Goal: Task Accomplishment & Management: Use online tool/utility

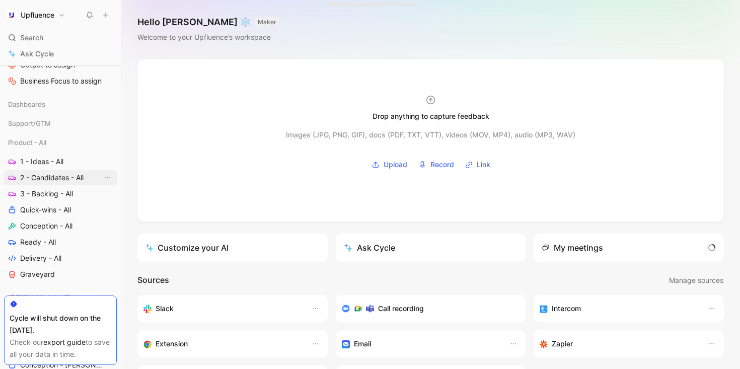
click at [54, 177] on span "2 - Candidates - All" at bounding box center [51, 178] width 63 height 10
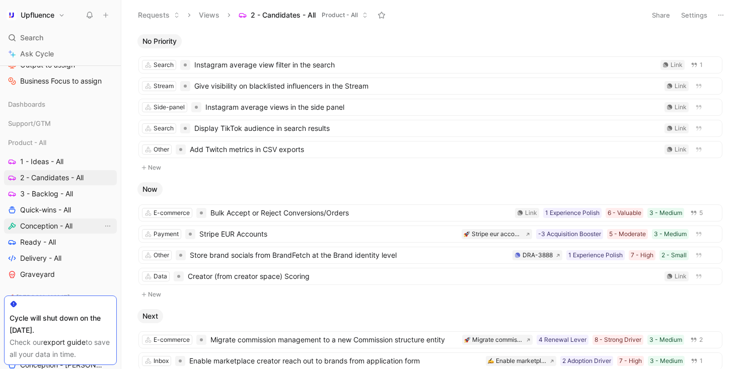
click at [49, 225] on span "Conception - All" at bounding box center [46, 226] width 52 height 10
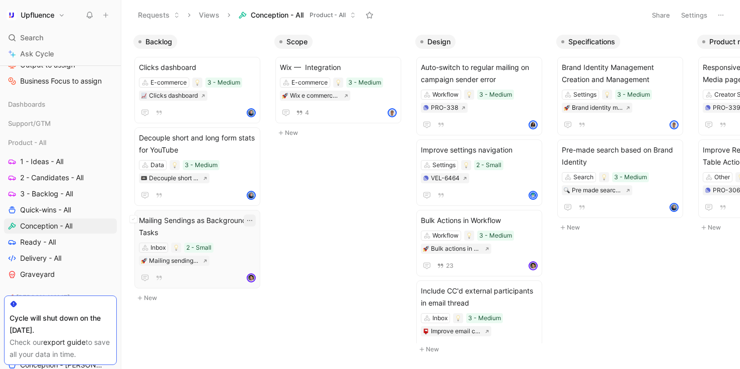
click at [250, 219] on icon "button" at bounding box center [250, 220] width 8 height 8
click at [225, 232] on span "Mailing Sendings as Background Tasks" at bounding box center [197, 226] width 117 height 24
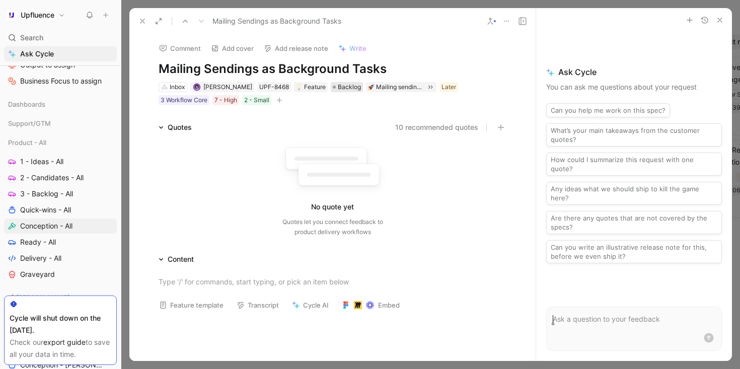
click at [345, 89] on span "Backlog" at bounding box center [349, 87] width 23 height 10
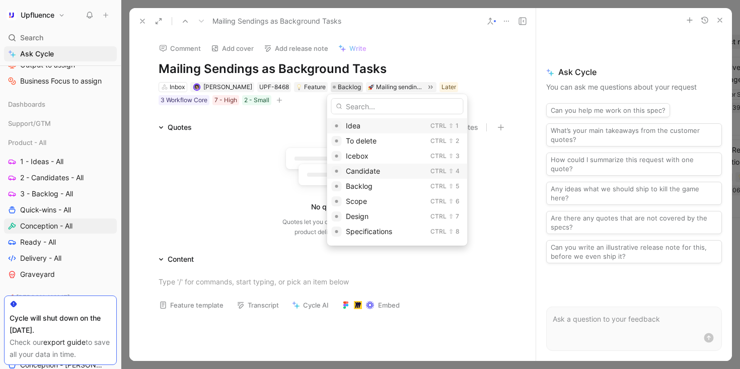
click at [369, 168] on span "Candidate" at bounding box center [363, 171] width 34 height 9
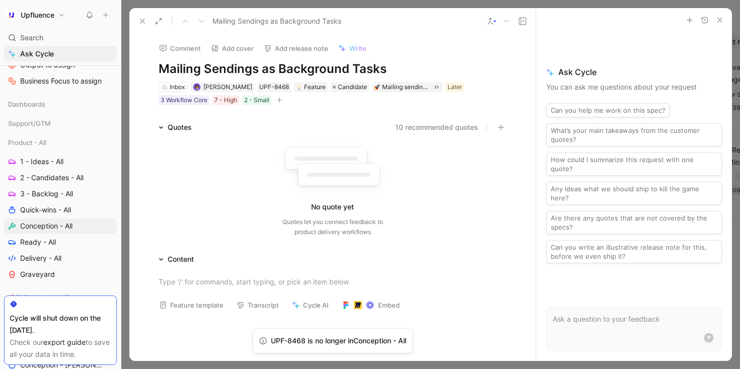
click at [142, 18] on icon at bounding box center [142, 21] width 8 height 8
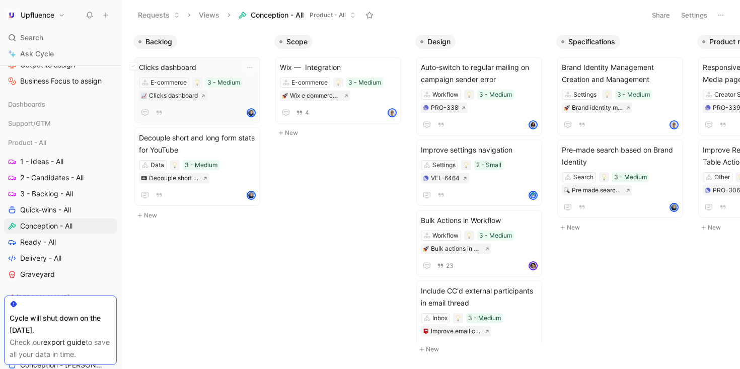
click at [207, 68] on span "Clicks dashboard" at bounding box center [197, 67] width 117 height 12
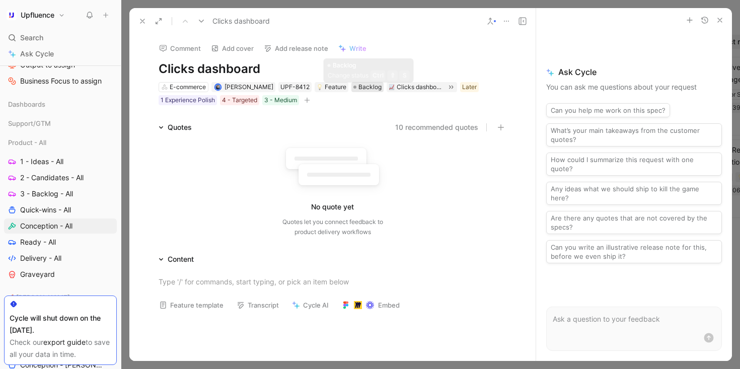
click at [367, 88] on span "Backlog" at bounding box center [369, 87] width 23 height 10
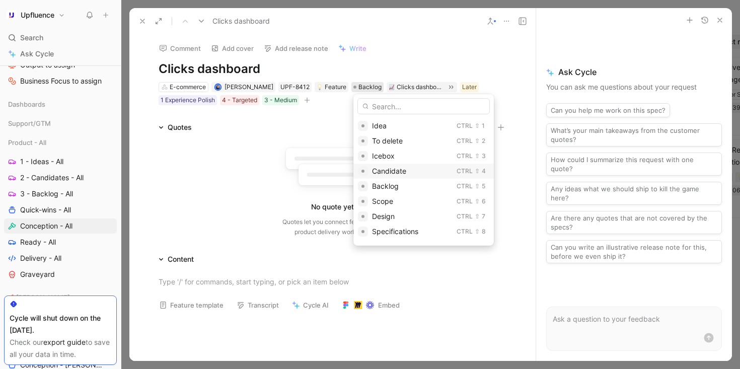
click at [381, 165] on div "Candidate" at bounding box center [412, 171] width 81 height 12
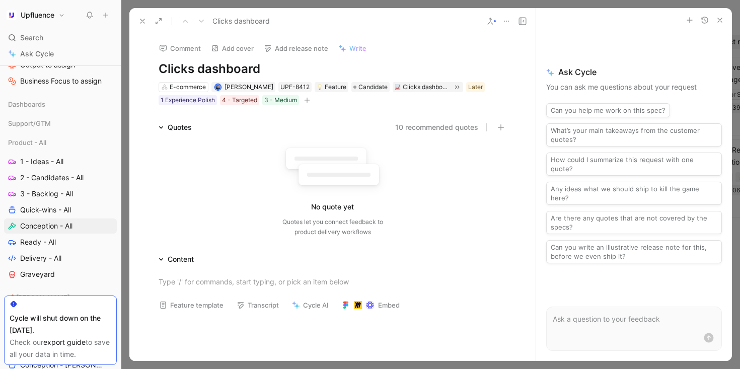
click at [143, 17] on icon at bounding box center [142, 21] width 8 height 8
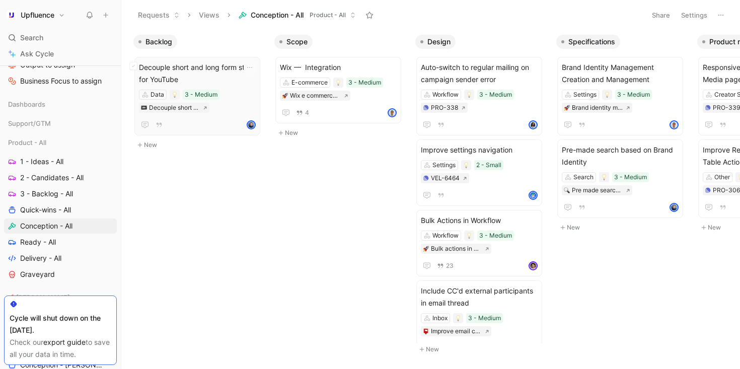
click at [213, 123] on div at bounding box center [197, 125] width 117 height 12
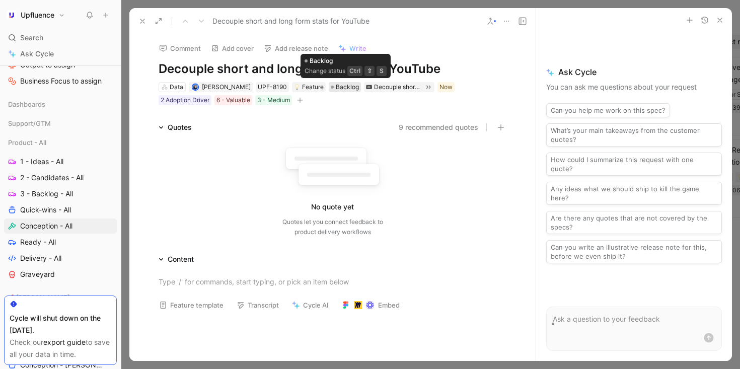
click at [350, 86] on span "Backlog" at bounding box center [347, 87] width 23 height 10
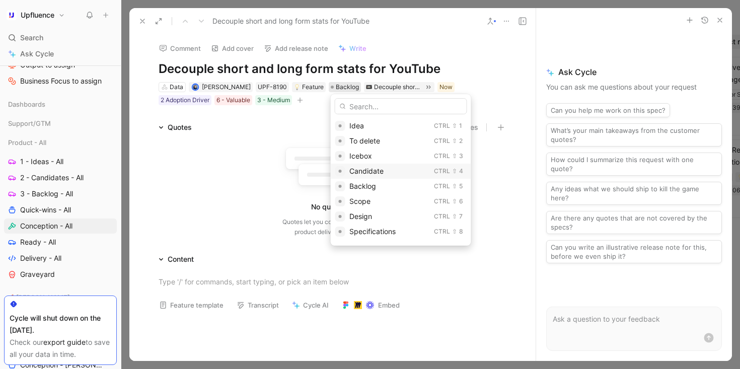
click at [359, 168] on span "Candidate" at bounding box center [366, 171] width 34 height 9
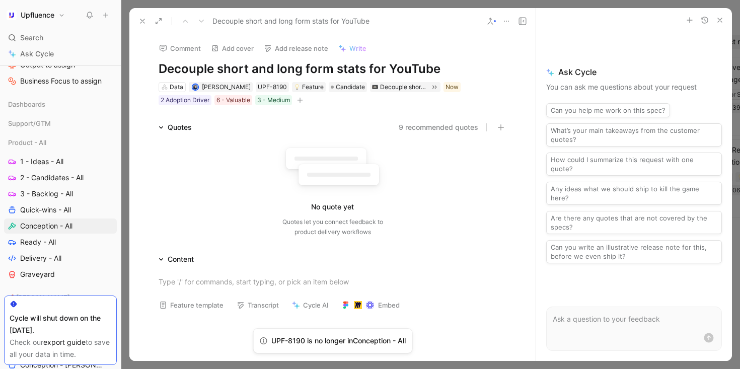
click at [139, 16] on button at bounding box center [142, 21] width 14 height 14
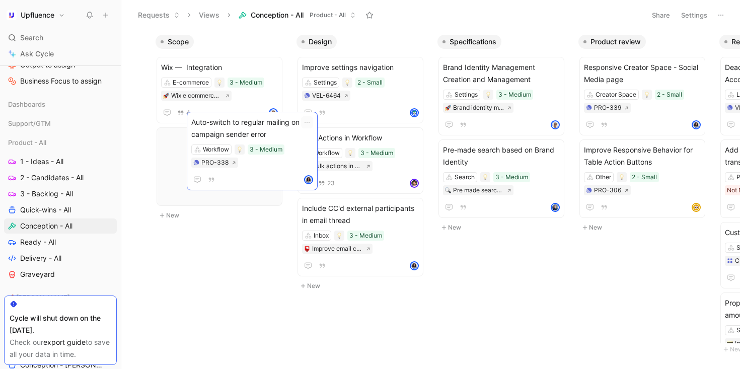
scroll to position [0, 113]
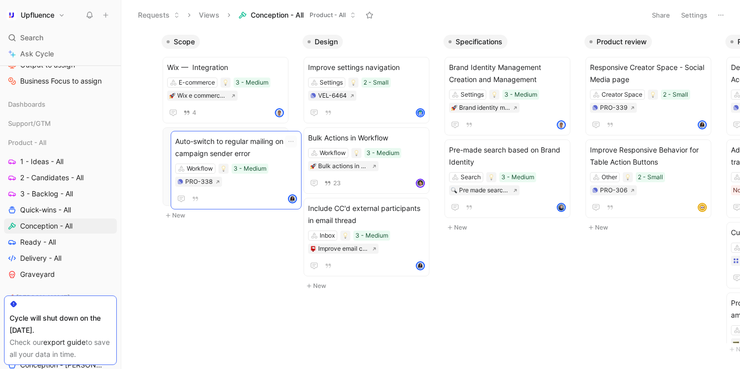
drag, startPoint x: 383, startPoint y: 72, endPoint x: 256, endPoint y: 145, distance: 146.7
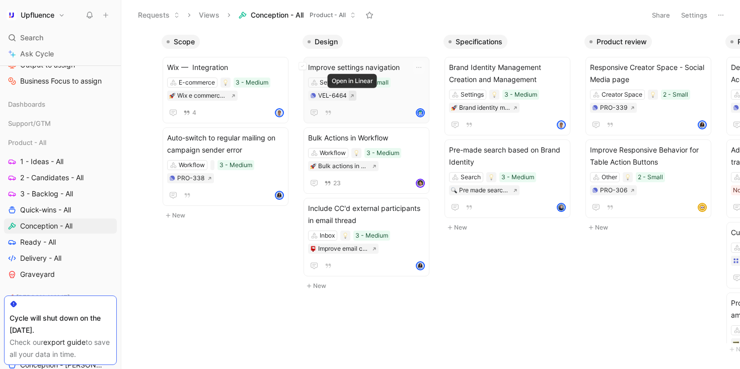
click at [353, 95] on icon at bounding box center [352, 96] width 5 height 5
click at [70, 177] on span "2 - Candidates - All" at bounding box center [51, 178] width 63 height 10
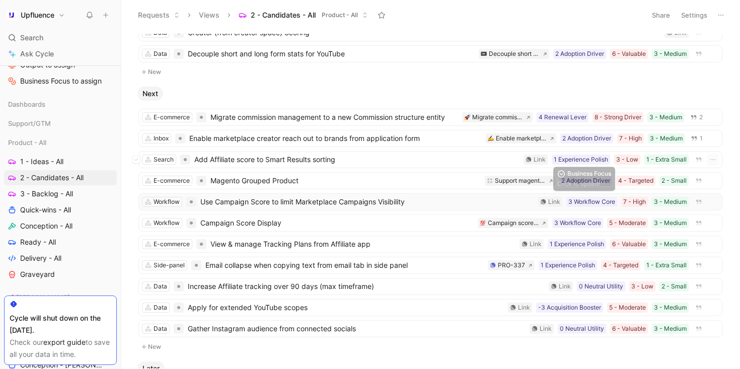
scroll to position [228, 0]
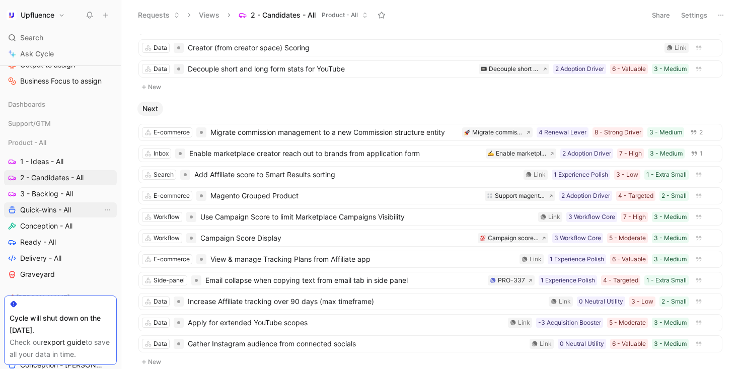
click at [60, 212] on span "Quick-wins - All" at bounding box center [45, 210] width 51 height 10
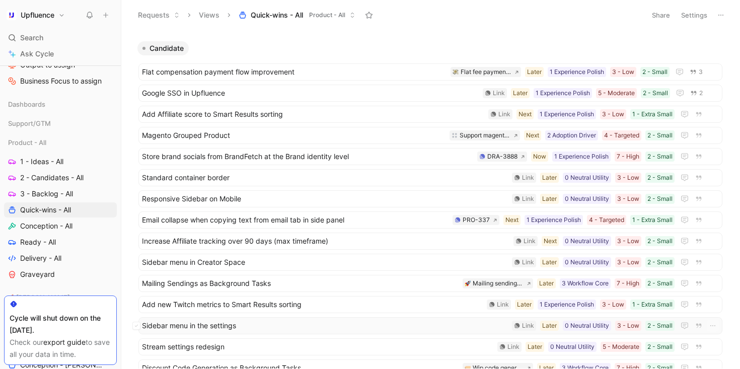
scroll to position [458, 0]
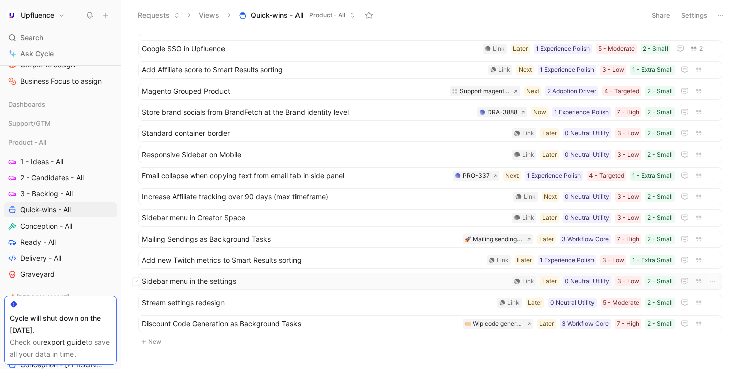
click at [332, 280] on span "Sidebar menu in the settings" at bounding box center [325, 281] width 366 height 12
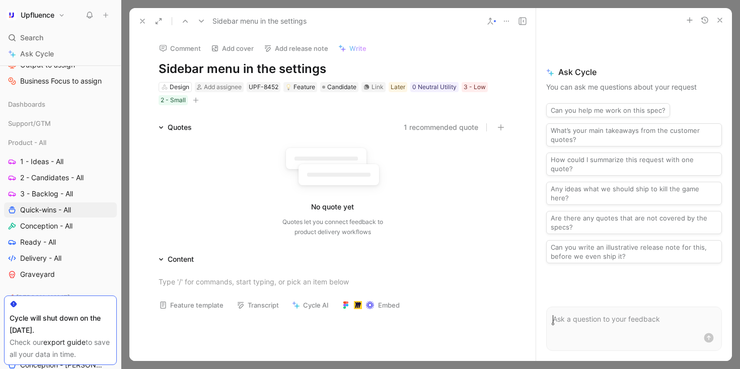
click at [495, 19] on button at bounding box center [490, 21] width 14 height 14
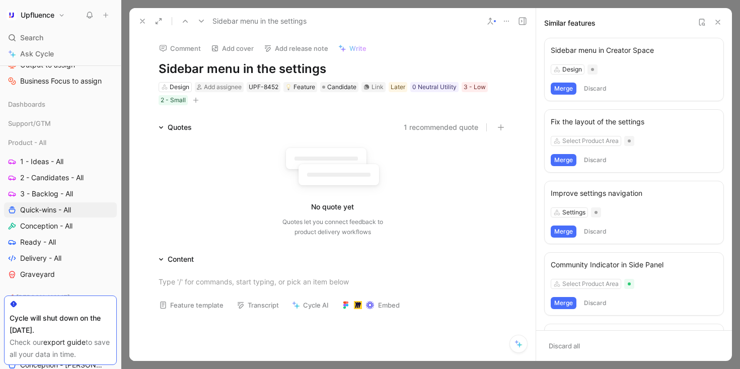
click at [506, 23] on icon at bounding box center [506, 21] width 8 height 8
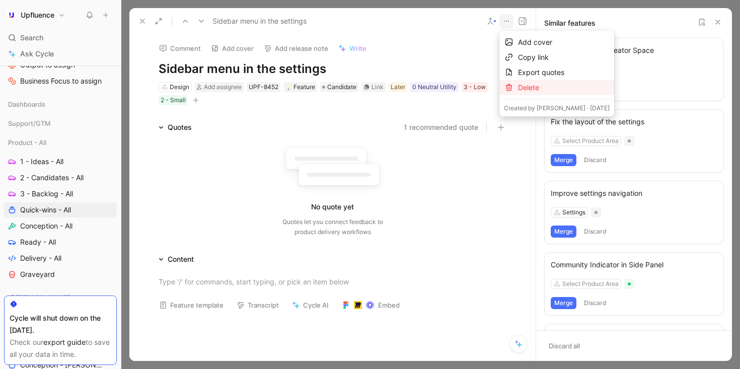
click at [517, 88] on div "Delete" at bounding box center [556, 87] width 115 height 15
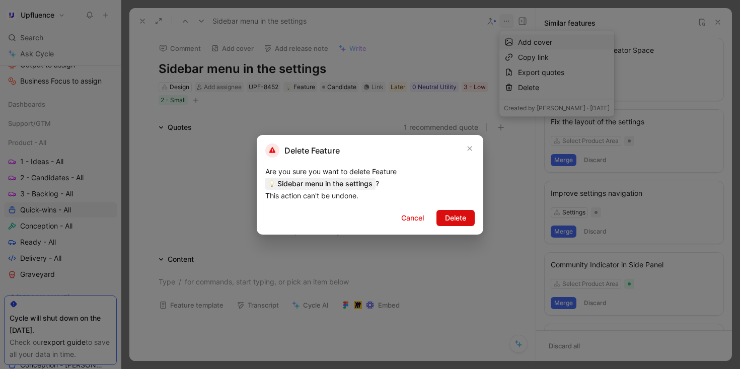
click at [445, 216] on span "Delete" at bounding box center [455, 218] width 21 height 12
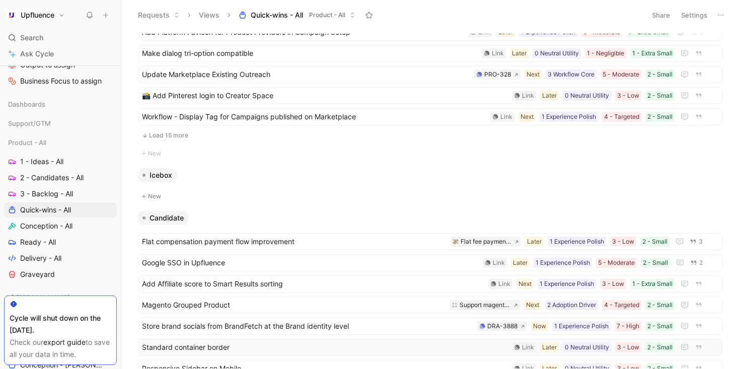
scroll to position [226, 0]
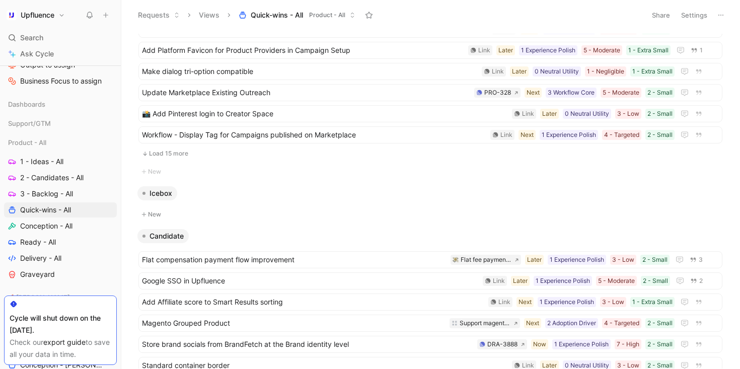
click at [196, 150] on button "Load 15 more" at bounding box center [430, 153] width 584 height 12
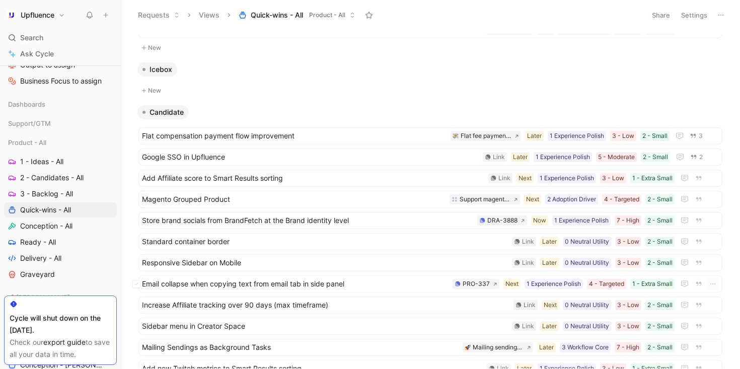
scroll to position [491, 0]
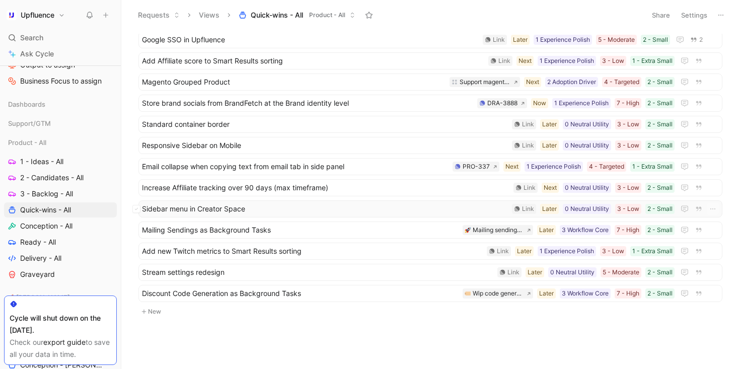
click at [307, 204] on span "Sidebar menu in Creator Space" at bounding box center [325, 209] width 366 height 12
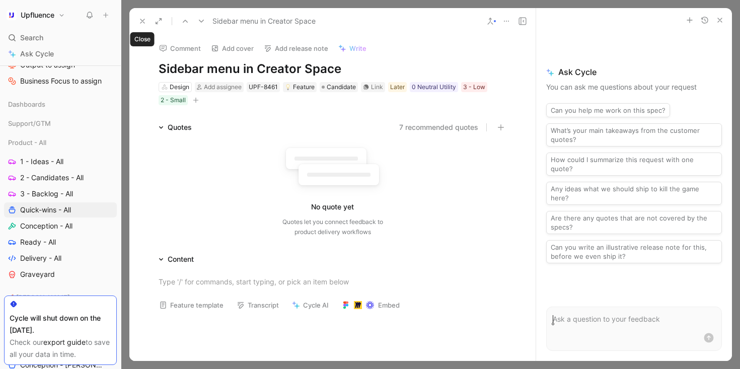
click at [143, 18] on icon at bounding box center [142, 21] width 8 height 8
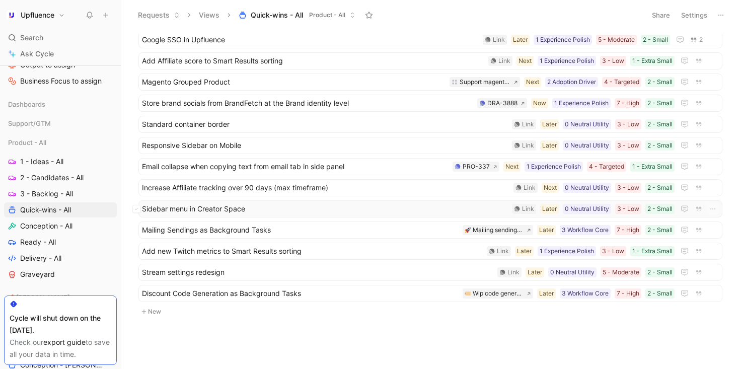
click at [341, 203] on span "Sidebar menu in Creator Space" at bounding box center [325, 209] width 366 height 12
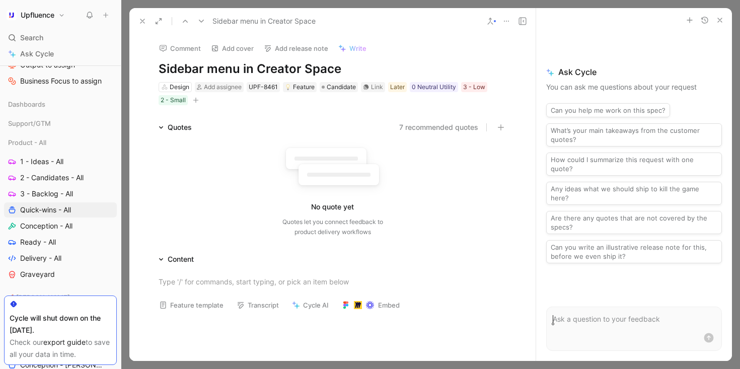
click at [144, 18] on icon at bounding box center [142, 21] width 8 height 8
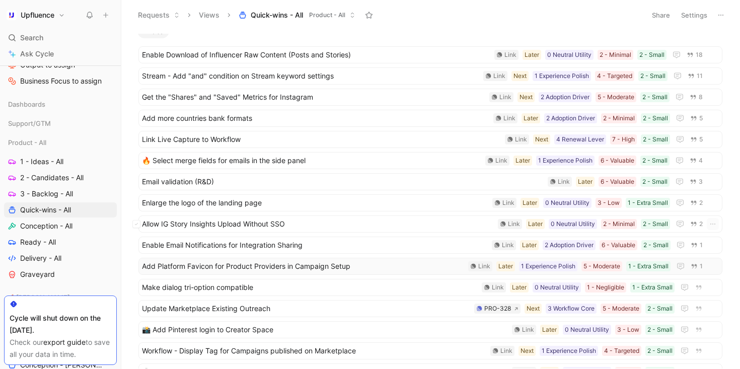
scroll to position [11, 0]
click at [58, 178] on span "2 - Candidates - All" at bounding box center [51, 178] width 63 height 10
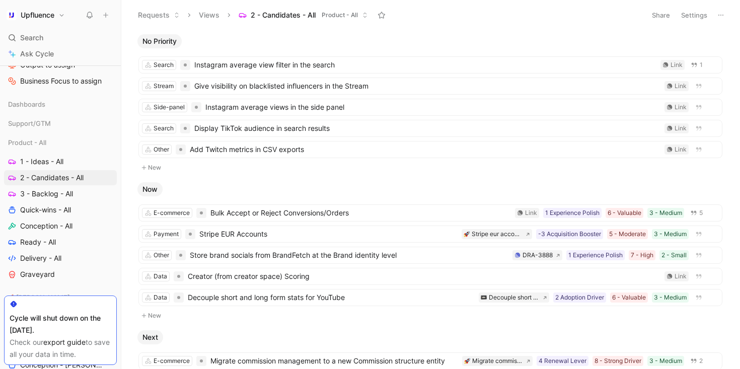
click at [155, 164] on button "New" at bounding box center [430, 168] width 586 height 12
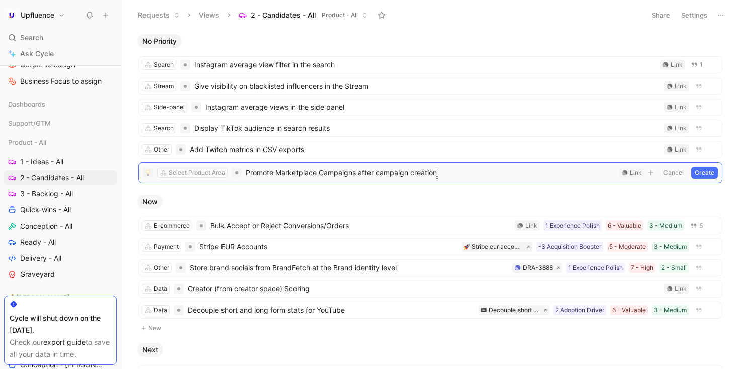
click at [694, 176] on button "Create" at bounding box center [704, 173] width 27 height 12
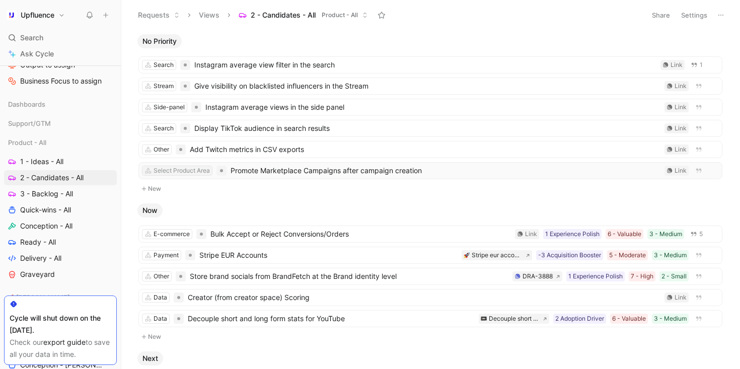
click at [193, 168] on div "Select Product Area" at bounding box center [181, 171] width 56 height 10
type input "wo"
click at [165, 208] on span "rkflow" at bounding box center [166, 208] width 20 height 9
click at [466, 165] on span "Promote Marketplace Campaigns after campaign creation" at bounding box center [430, 171] width 460 height 12
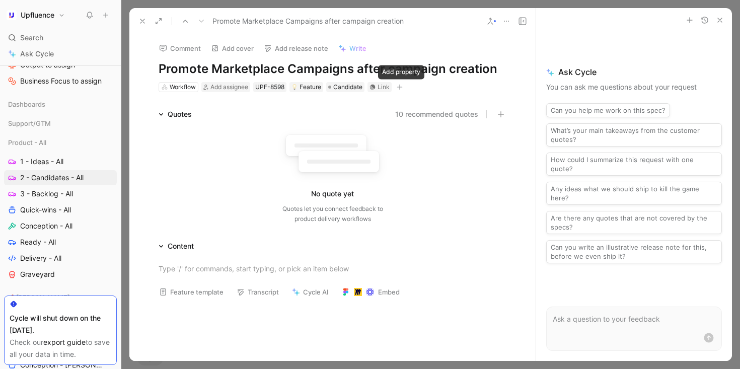
click at [403, 86] on icon "button" at bounding box center [400, 87] width 6 height 6
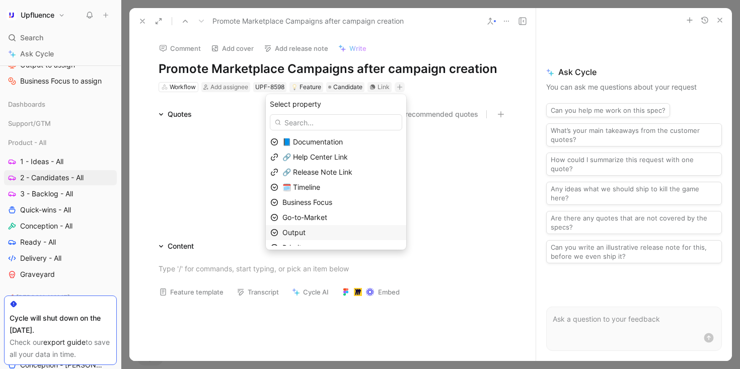
scroll to position [25, 0]
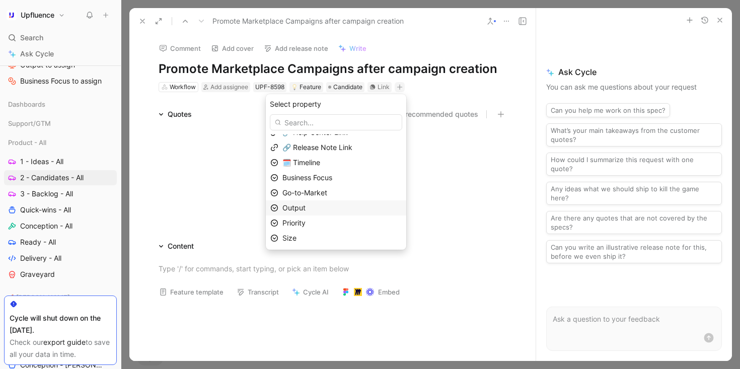
click at [334, 202] on div "Output" at bounding box center [341, 208] width 119 height 12
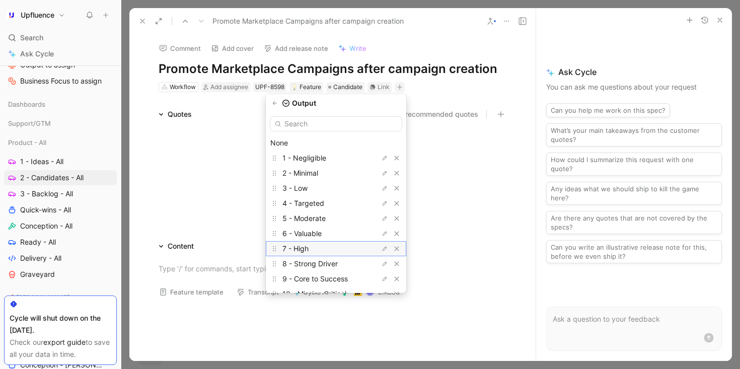
click at [335, 250] on div "7 - High" at bounding box center [319, 249] width 75 height 12
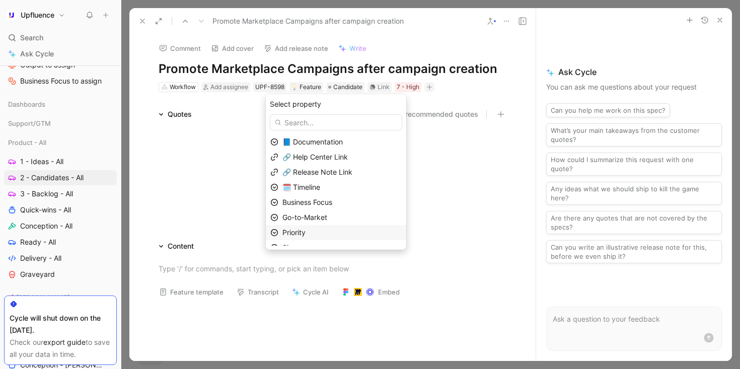
click at [318, 233] on div "Priority" at bounding box center [341, 232] width 119 height 12
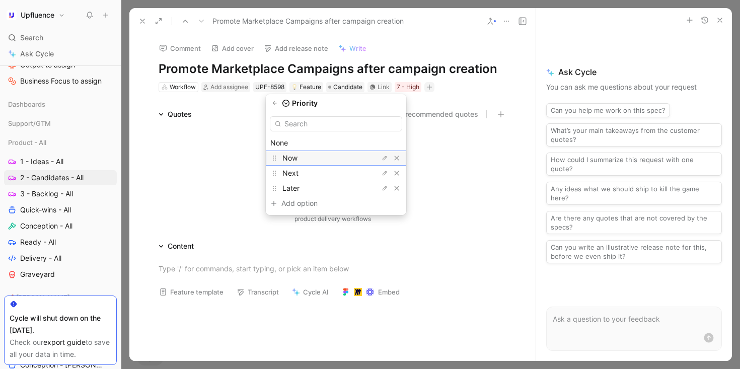
click at [321, 158] on div "Now" at bounding box center [319, 158] width 75 height 12
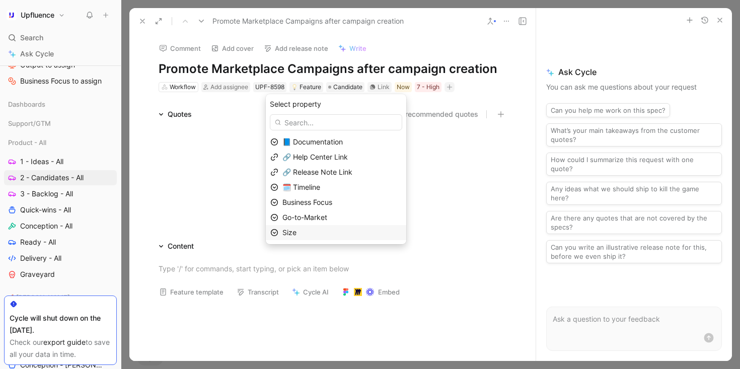
click at [315, 232] on div "Size" at bounding box center [341, 232] width 119 height 12
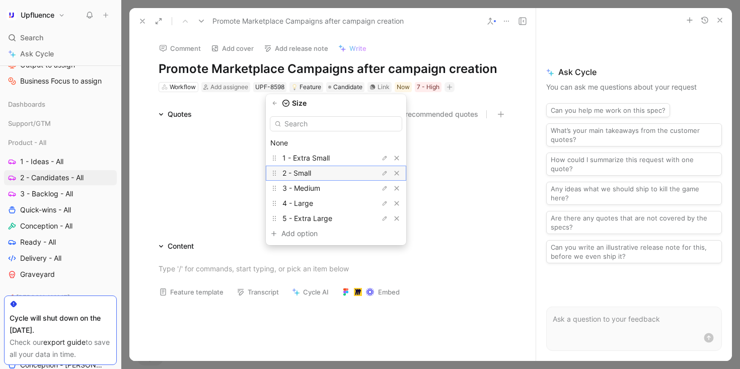
click at [327, 175] on div "2 - Small" at bounding box center [319, 173] width 75 height 12
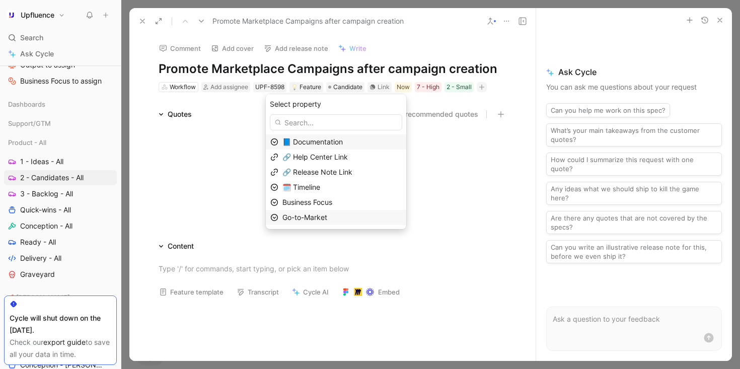
click at [342, 215] on div "Go-to-Market" at bounding box center [341, 217] width 119 height 12
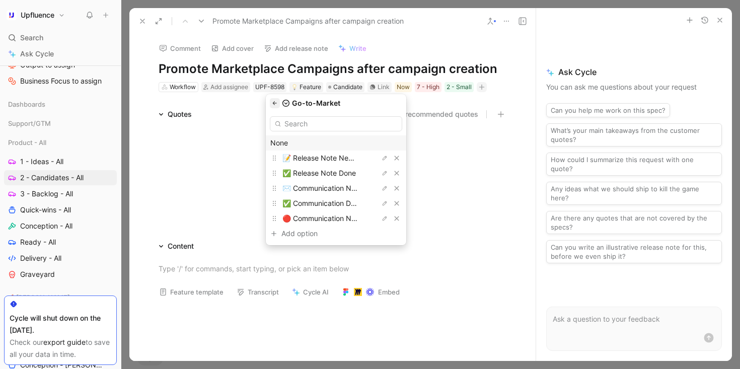
click at [278, 104] on icon "button" at bounding box center [275, 103] width 6 height 6
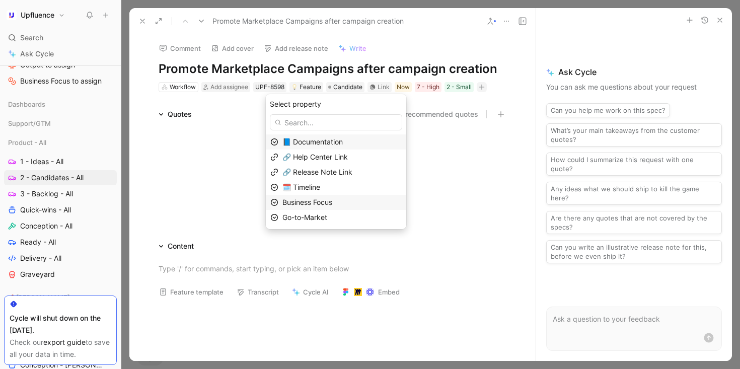
click at [331, 198] on span "Business Focus" at bounding box center [307, 202] width 50 height 9
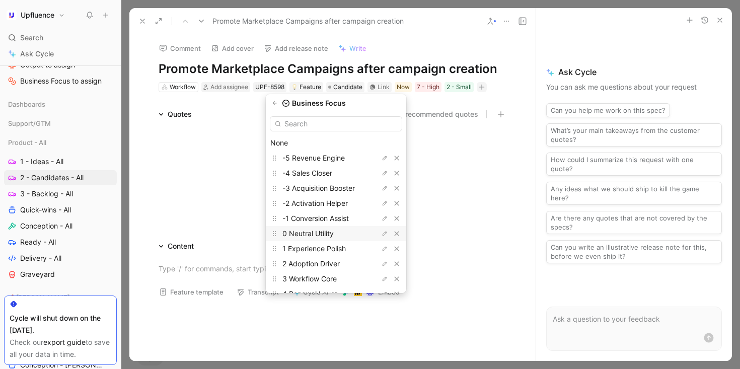
scroll to position [43, 0]
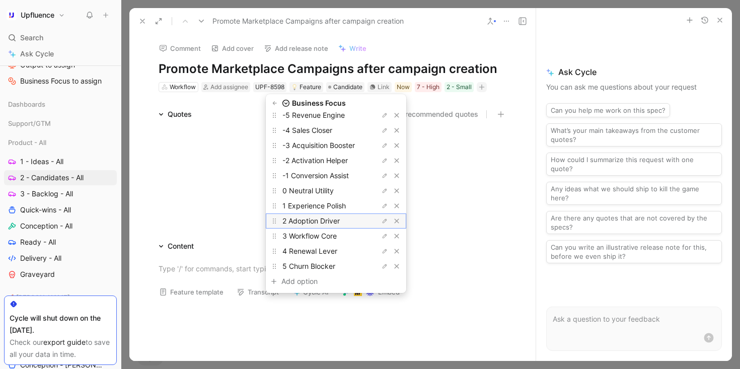
click at [340, 221] on span "2 Adoption Driver" at bounding box center [310, 220] width 57 height 9
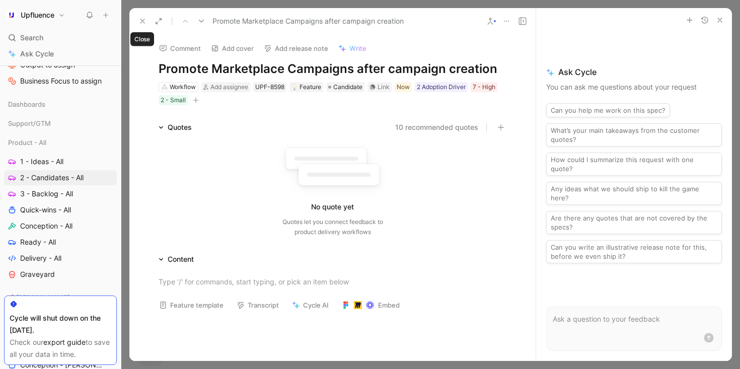
click at [142, 20] on use at bounding box center [142, 21] width 4 height 4
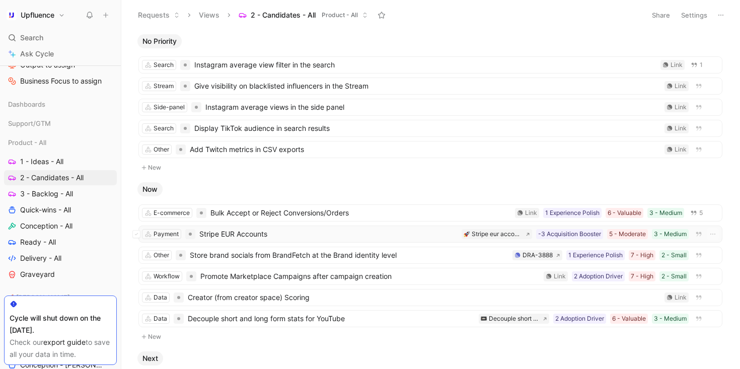
click at [271, 229] on span "Stripe EUR Accounts" at bounding box center [328, 234] width 258 height 12
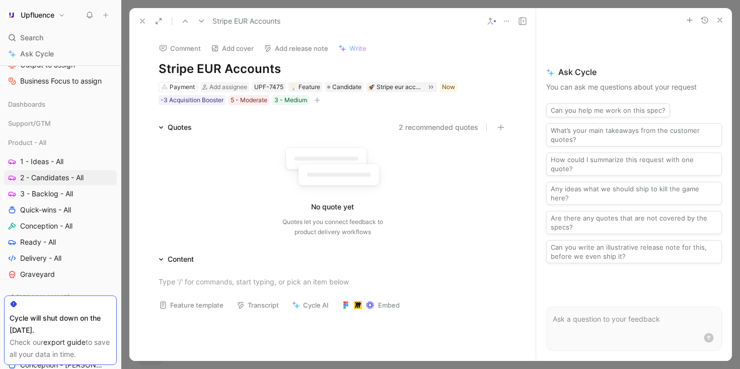
click at [207, 70] on h1 "Stripe EUR Accounts" at bounding box center [333, 69] width 348 height 16
click at [221, 69] on h1 "Stripe EUR Accounts" at bounding box center [333, 69] width 348 height 16
click at [143, 21] on use at bounding box center [142, 21] width 4 height 4
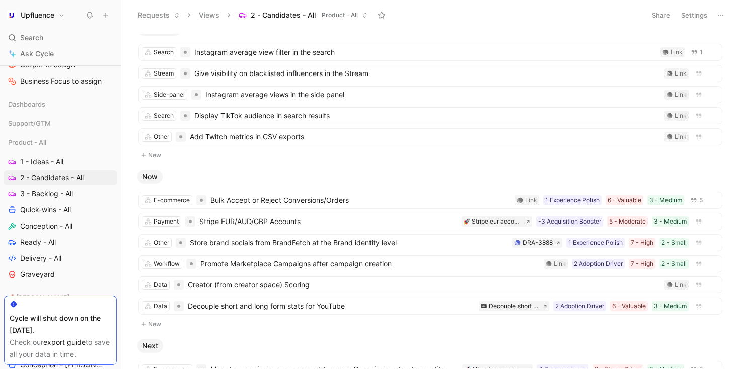
scroll to position [13, 0]
click at [301, 259] on span "Promote Marketplace Campaigns after campaign creation" at bounding box center [369, 263] width 339 height 12
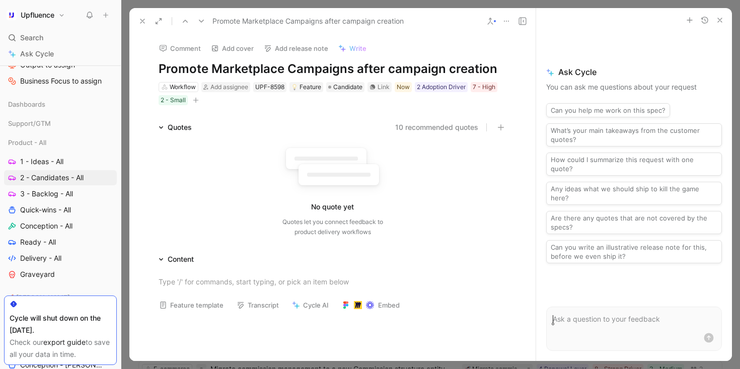
click at [142, 23] on icon at bounding box center [142, 21] width 8 height 8
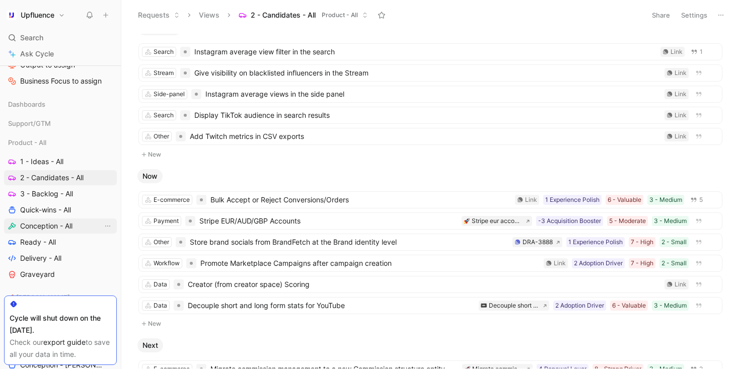
click at [68, 226] on span "Conception - All" at bounding box center [46, 226] width 52 height 10
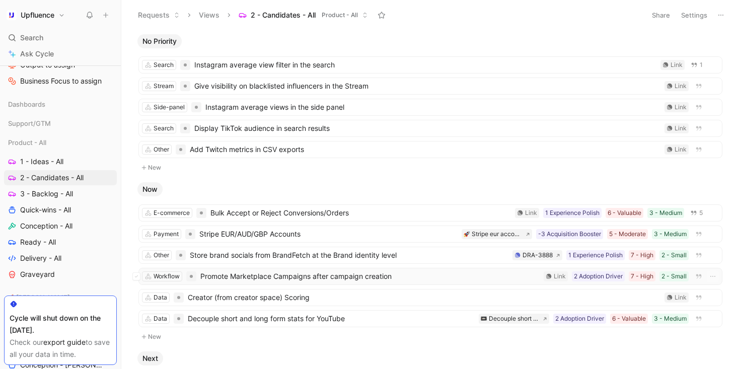
click at [341, 276] on span "Promote Marketplace Campaigns after campaign creation" at bounding box center [369, 276] width 339 height 12
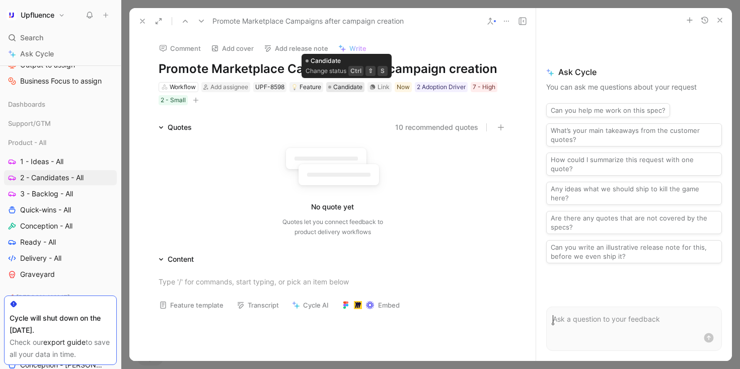
click at [351, 89] on span "Candidate" at bounding box center [347, 87] width 29 height 10
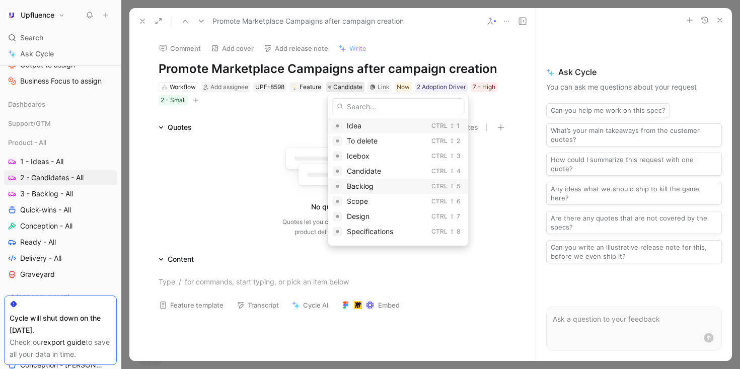
click at [370, 182] on span "Backlog" at bounding box center [360, 186] width 27 height 9
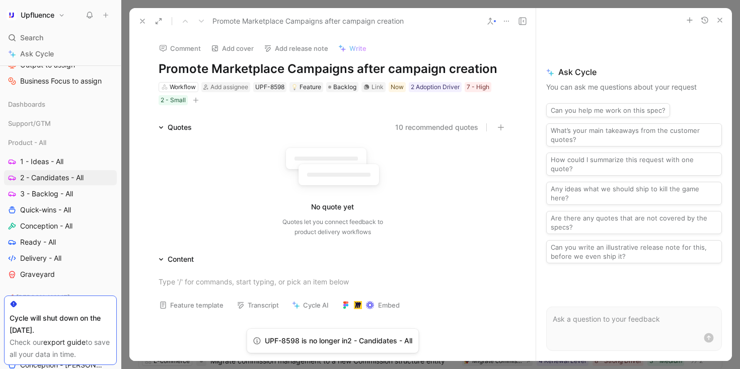
click at [142, 21] on use at bounding box center [142, 21] width 4 height 4
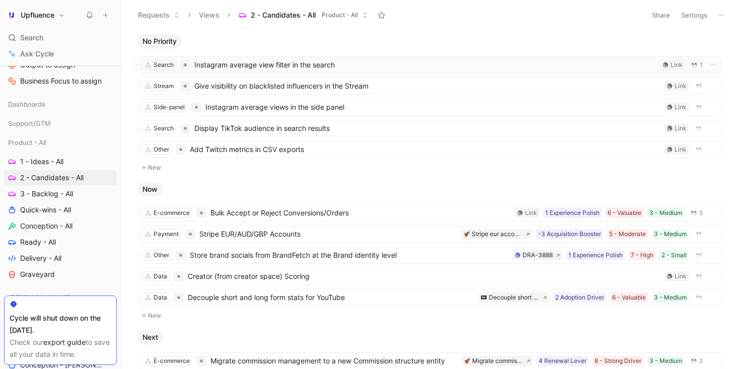
click at [400, 63] on span "Instagram average view filter in the search" at bounding box center [425, 65] width 462 height 12
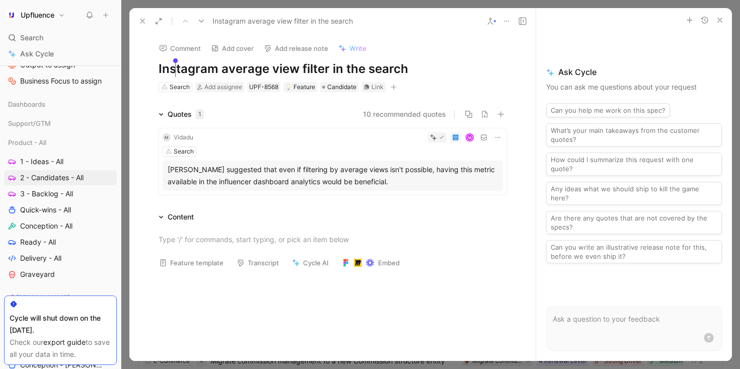
drag, startPoint x: 421, startPoint y: 64, endPoint x: 153, endPoint y: 69, distance: 267.2
click at [153, 69] on div "Comment Add cover Add release note Write Instagram average view filter in the s…" at bounding box center [332, 63] width 386 height 59
drag, startPoint x: 276, startPoint y: 69, endPoint x: 400, endPoint y: 60, distance: 124.1
click at [408, 67] on h1 "Instagram average view filter in the search" at bounding box center [333, 69] width 348 height 16
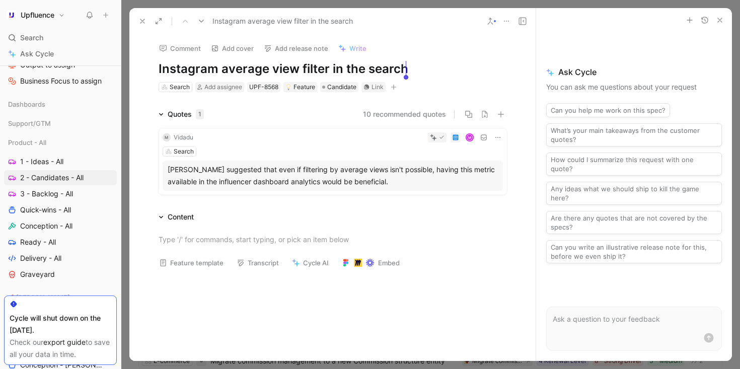
click at [400, 60] on div "Comment Add cover Add release note Write Instagram average view filter in the s…" at bounding box center [332, 63] width 386 height 59
drag, startPoint x: 416, startPoint y: 64, endPoint x: 150, endPoint y: 66, distance: 265.7
click at [150, 66] on div "Comment Add cover Add release note Write Instagram average view filter in the s…" at bounding box center [332, 63] width 386 height 59
click at [161, 66] on h1 "Instagram average view filter in the search" at bounding box center [333, 69] width 348 height 16
drag, startPoint x: 159, startPoint y: 66, endPoint x: 328, endPoint y: 66, distance: 169.1
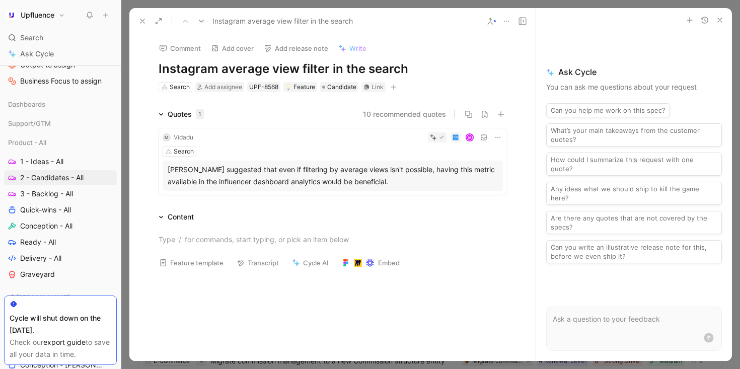
click at [328, 66] on div "Comment Add cover Add release note Write Instagram average view filter in the s…" at bounding box center [332, 63] width 386 height 59
drag, startPoint x: 429, startPoint y: 63, endPoint x: 147, endPoint y: 68, distance: 281.3
click at [147, 68] on div "Comment Add cover Add release note Write Instagram average view filter in the s…" at bounding box center [332, 63] width 386 height 59
click at [163, 68] on h1 "Instagram average view filter in the search" at bounding box center [333, 69] width 348 height 16
drag, startPoint x: 158, startPoint y: 68, endPoint x: 367, endPoint y: 66, distance: 209.3
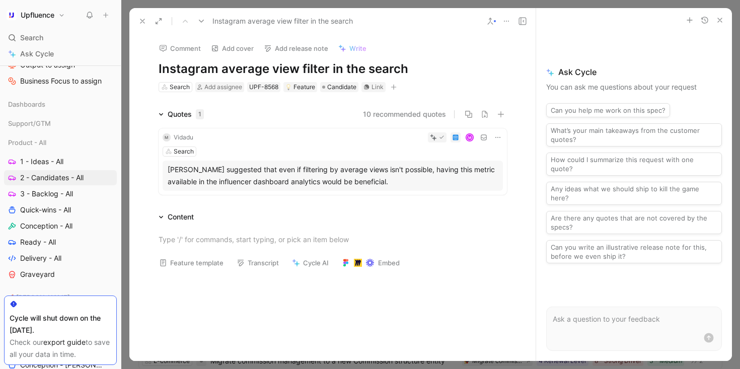
click at [367, 66] on div "Comment Add cover Add release note Write Instagram average view filter in the s…" at bounding box center [332, 63] width 386 height 59
drag, startPoint x: 429, startPoint y: 66, endPoint x: 117, endPoint y: 76, distance: 311.6
click at [117, 76] on div "Upfluence Search ⌘ K Ask Cycle Workspace Public Boards Process Feedbacks to Pro…" at bounding box center [370, 184] width 740 height 369
click at [155, 71] on div "Comment Add cover Add release note Write Instagram average view filter in the s…" at bounding box center [332, 63] width 386 height 59
drag, startPoint x: 163, startPoint y: 68, endPoint x: 413, endPoint y: 71, distance: 250.1
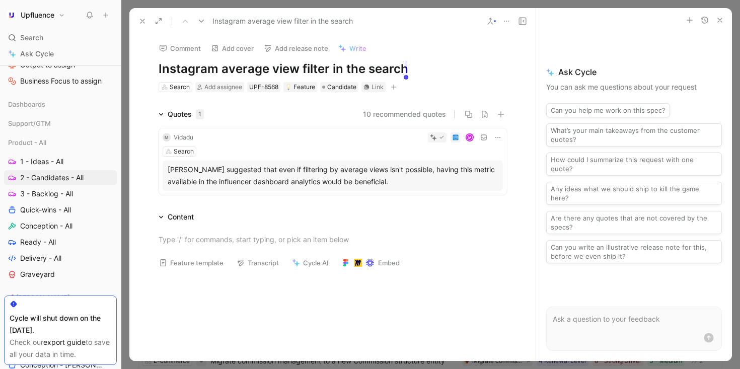
click at [416, 74] on h1 "Instagram average view filter in the search" at bounding box center [333, 69] width 348 height 16
click at [413, 71] on h1 "Instagram average view filter in the search" at bounding box center [333, 69] width 348 height 16
click at [345, 89] on span "Candidate" at bounding box center [341, 87] width 29 height 10
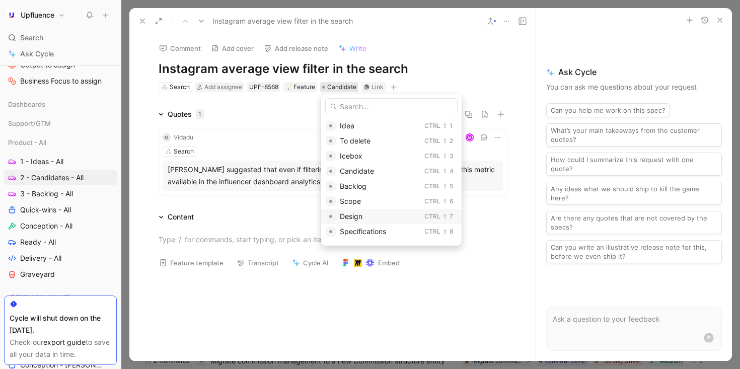
scroll to position [30, 0]
click at [370, 156] on div "Backlog" at bounding box center [380, 156] width 81 height 12
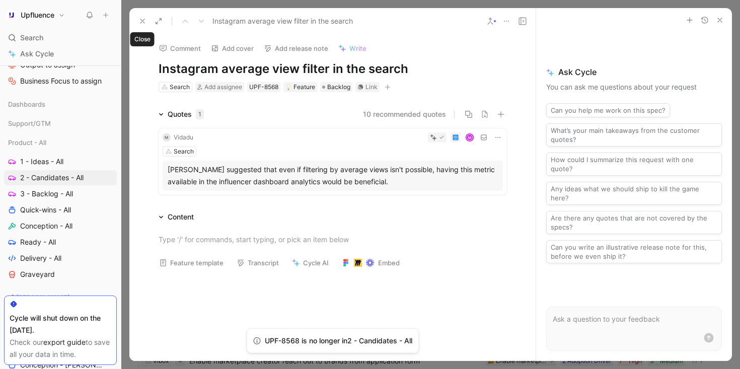
click at [145, 21] on icon at bounding box center [142, 21] width 8 height 8
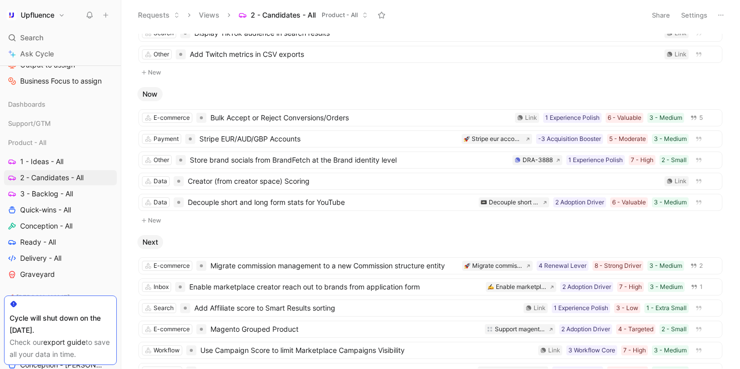
scroll to position [91, 0]
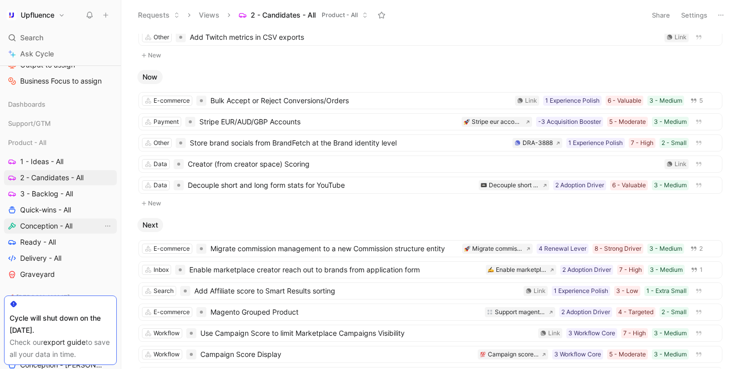
click at [51, 225] on span "Conception - All" at bounding box center [46, 226] width 52 height 10
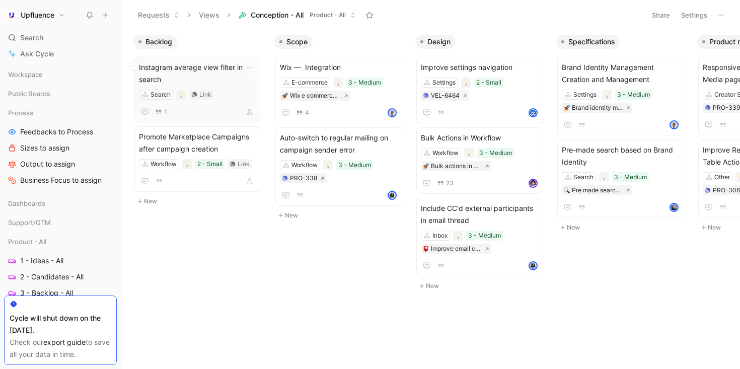
click at [232, 89] on div "Instagram average view filter in the search Search Link 1" at bounding box center [197, 89] width 117 height 56
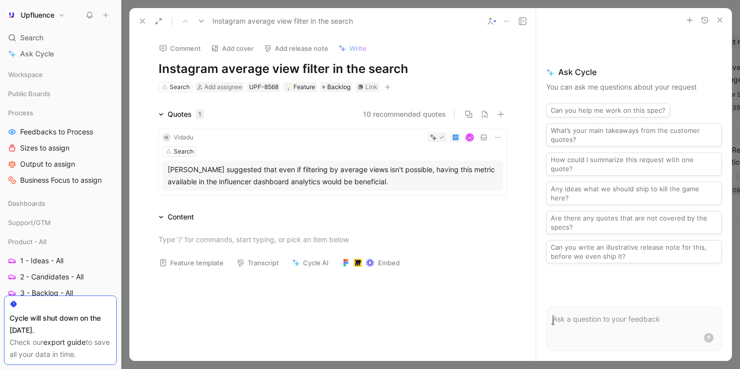
click at [384, 83] on button "button" at bounding box center [387, 87] width 10 height 10
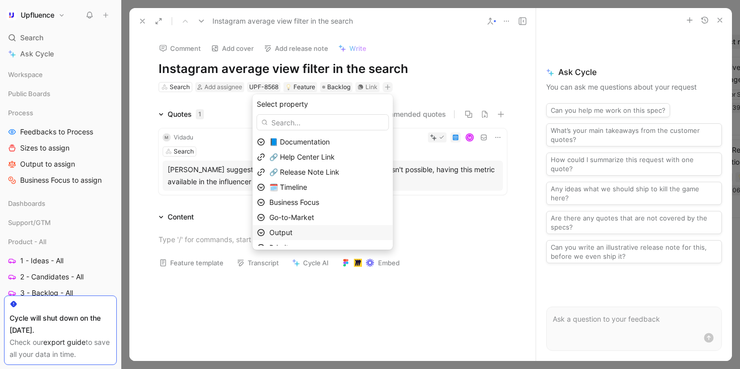
scroll to position [25, 0]
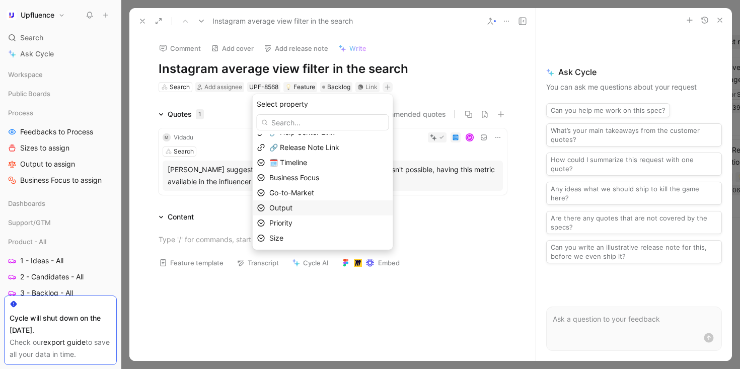
click at [317, 206] on div "Output" at bounding box center [328, 208] width 119 height 12
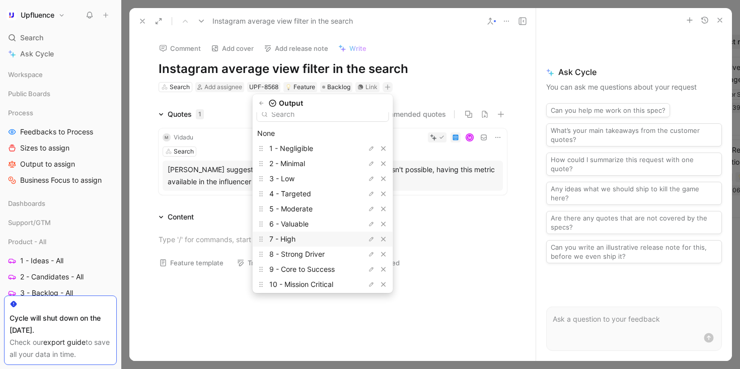
scroll to position [11, 0]
click at [328, 238] on div "7 - High" at bounding box center [306, 237] width 75 height 12
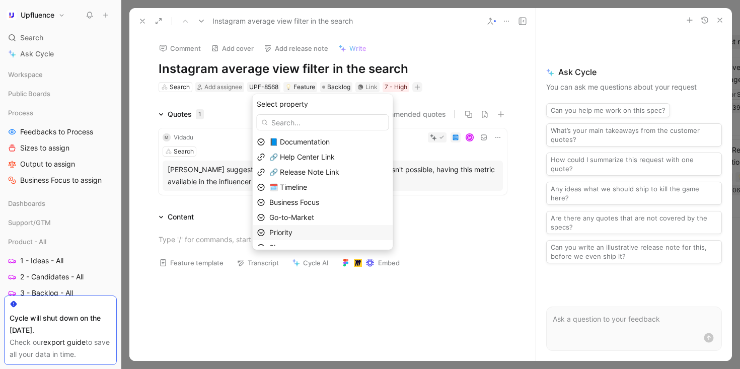
click at [318, 229] on div "Priority" at bounding box center [328, 232] width 119 height 12
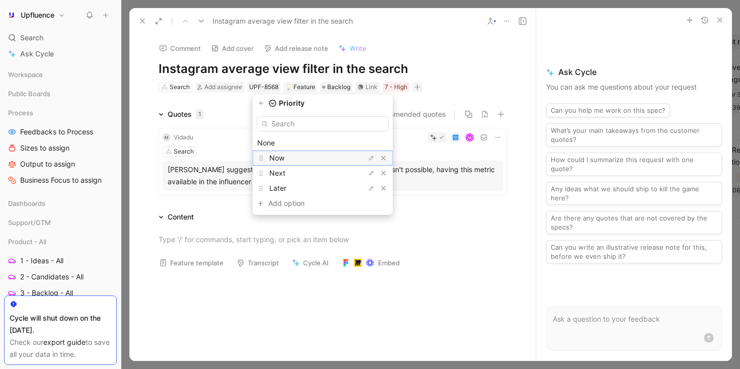
click at [307, 161] on div "Now" at bounding box center [306, 158] width 75 height 12
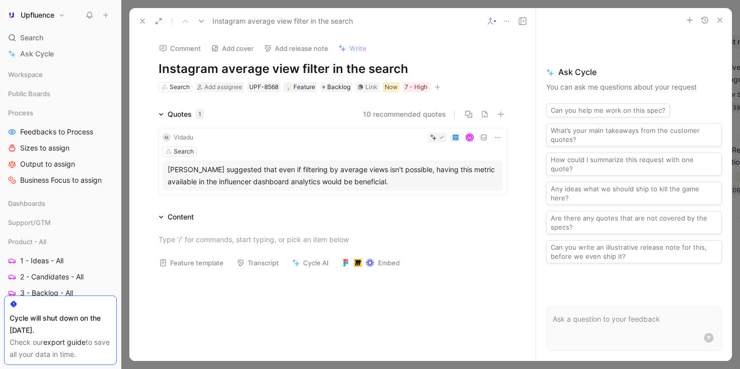
click at [395, 88] on div "Now" at bounding box center [390, 87] width 13 height 10
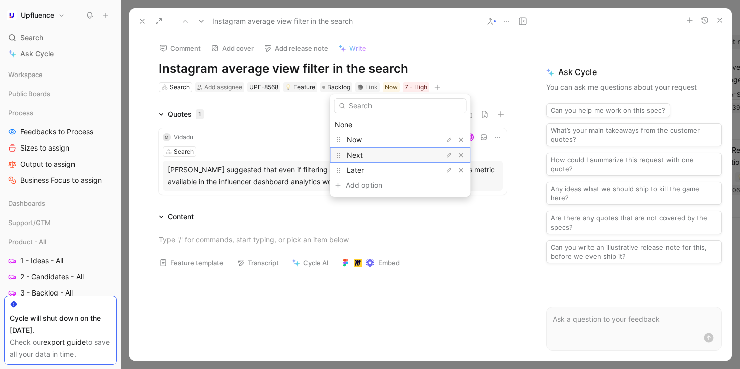
click at [390, 160] on div "Next" at bounding box center [384, 155] width 75 height 12
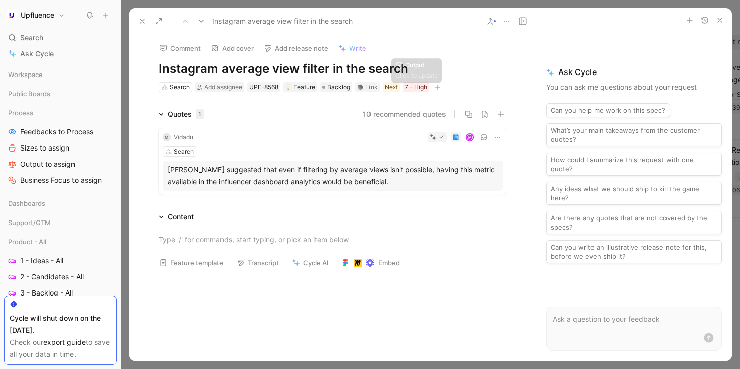
click at [436, 86] on icon "button" at bounding box center [437, 87] width 6 height 6
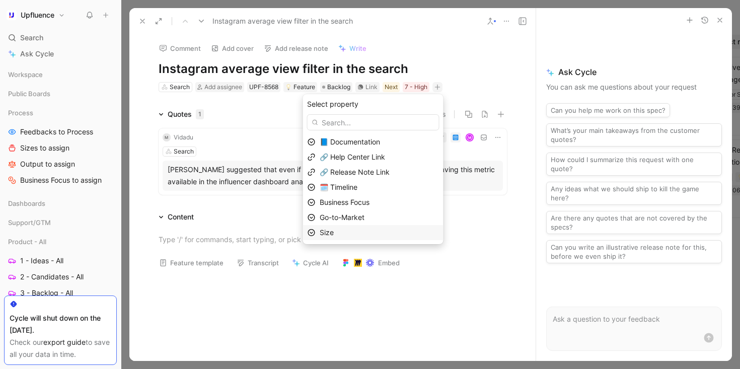
click at [369, 230] on div "Size" at bounding box center [379, 232] width 119 height 12
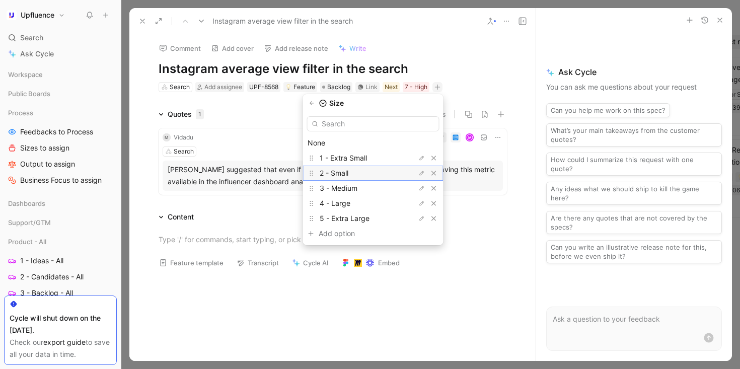
click at [359, 174] on div "2 - Small" at bounding box center [357, 173] width 75 height 12
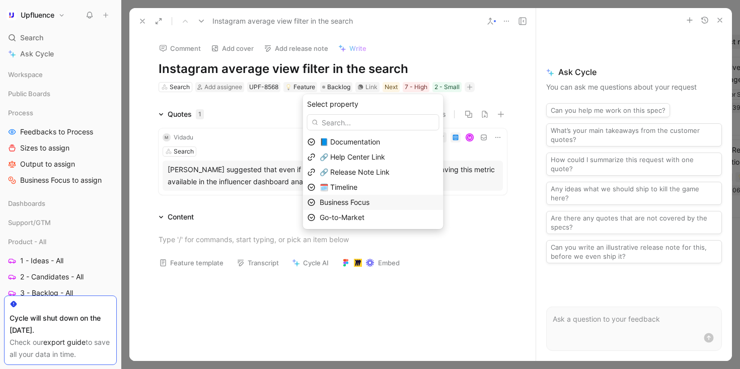
click at [369, 203] on span "Business Focus" at bounding box center [345, 202] width 50 height 9
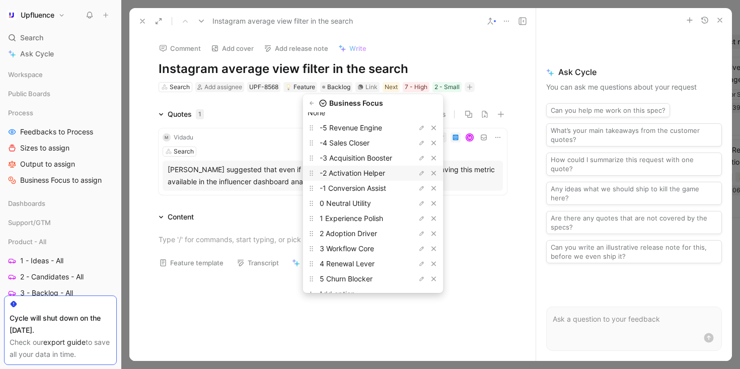
scroll to position [31, 0]
click at [373, 233] on span "2 Adoption Driver" at bounding box center [348, 232] width 57 height 9
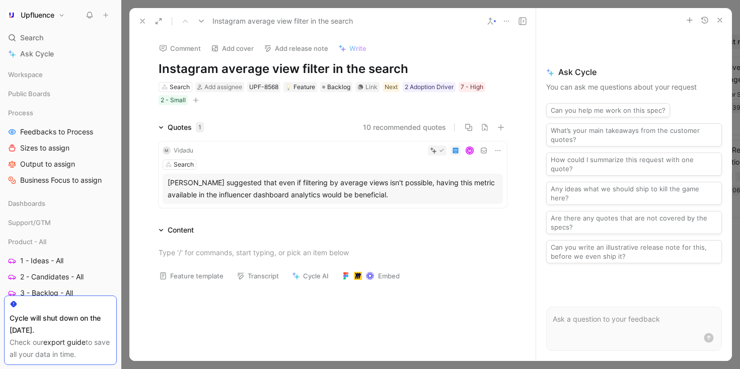
click at [142, 23] on icon at bounding box center [142, 21] width 8 height 8
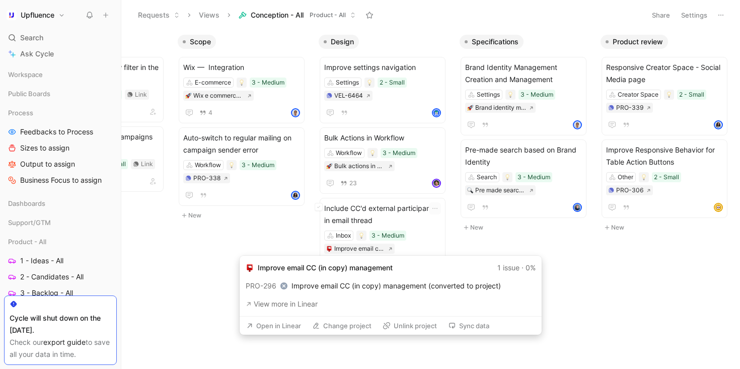
scroll to position [0, 180]
